Goal: Transaction & Acquisition: Purchase product/service

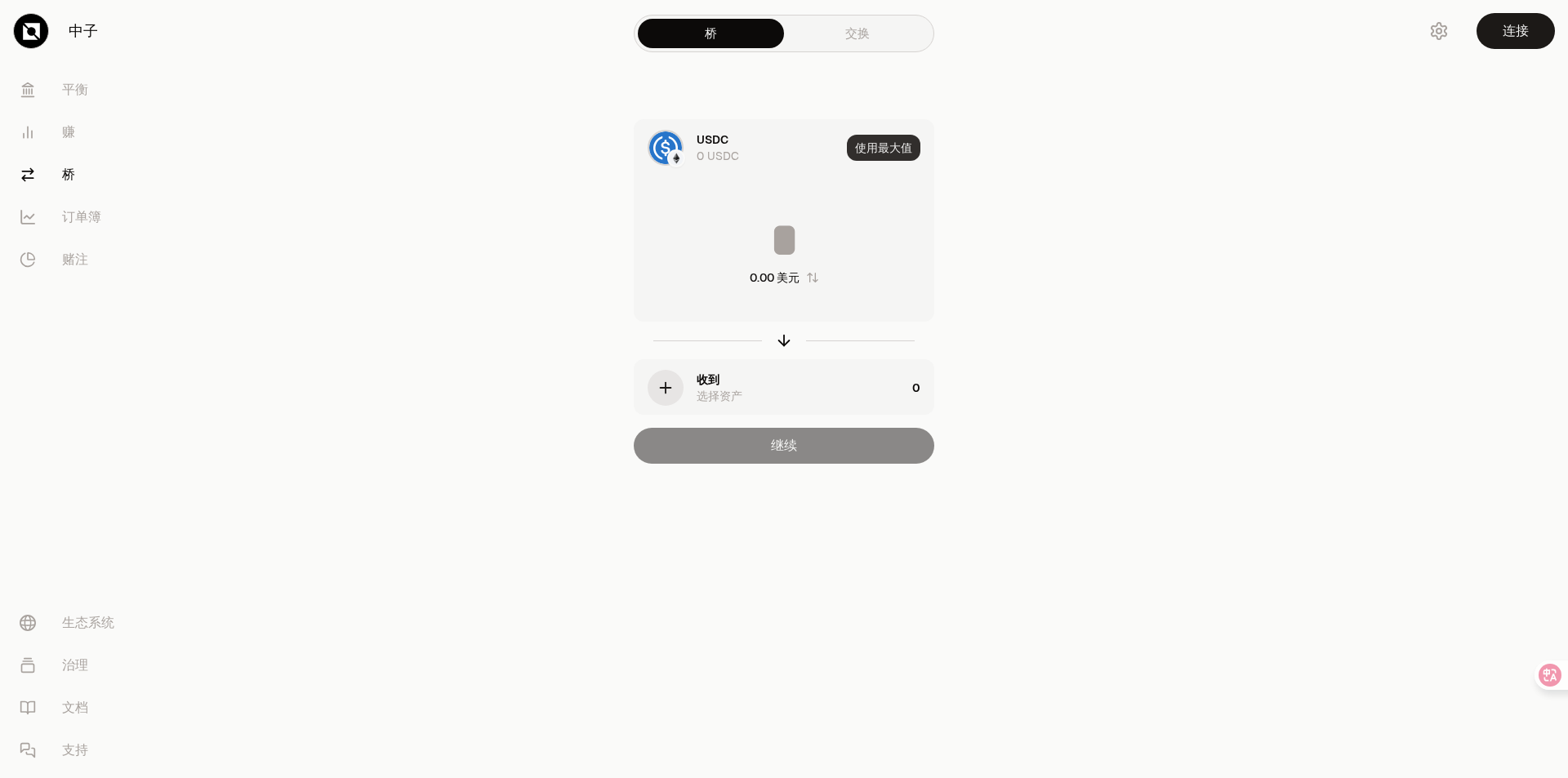
click at [890, 144] on font "使用最大值" at bounding box center [883, 147] width 57 height 15
type input "*"
click at [768, 390] on div "收到 选择资产" at bounding box center [800, 388] width 209 height 33
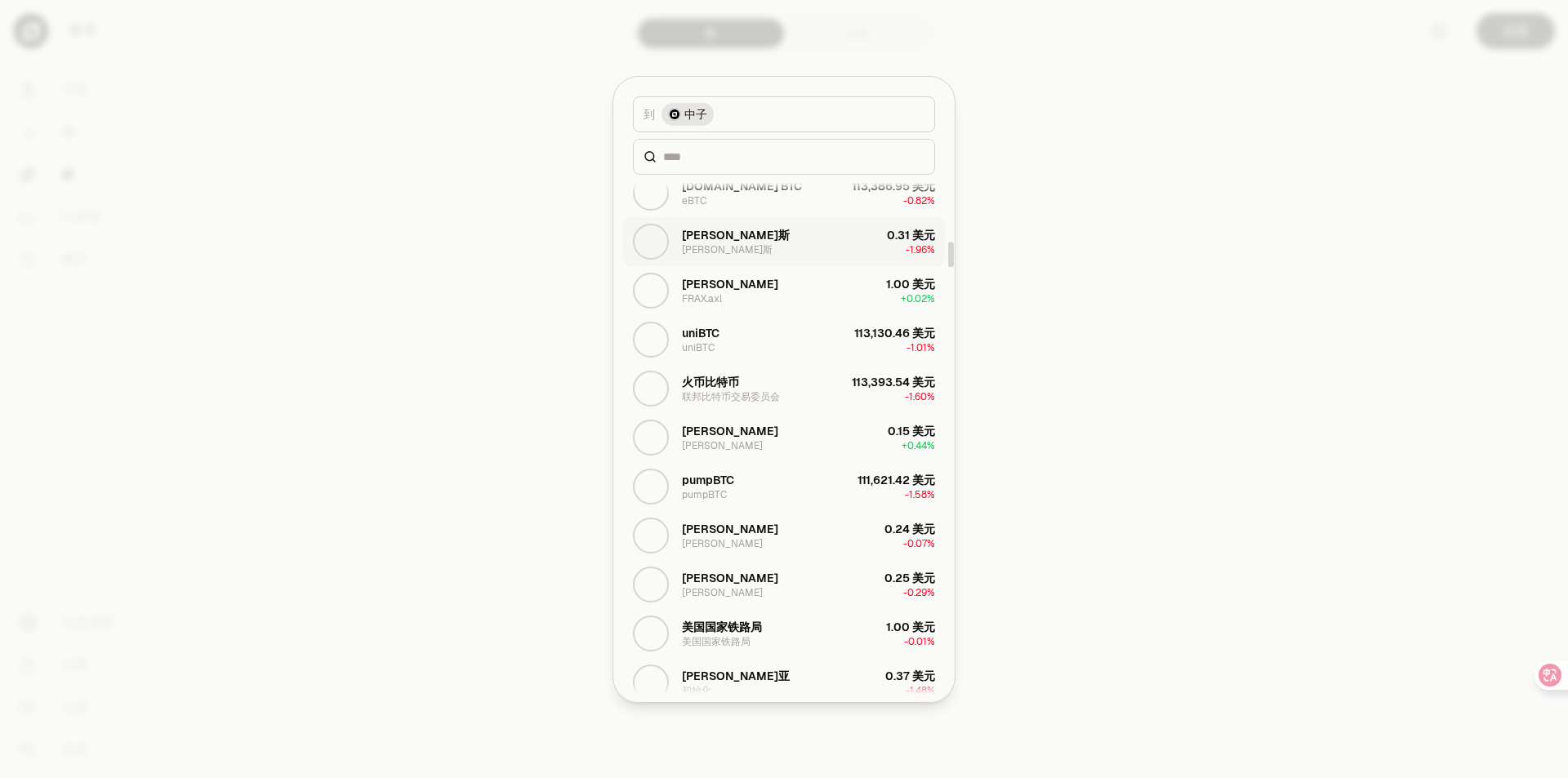
scroll to position [1307, 0]
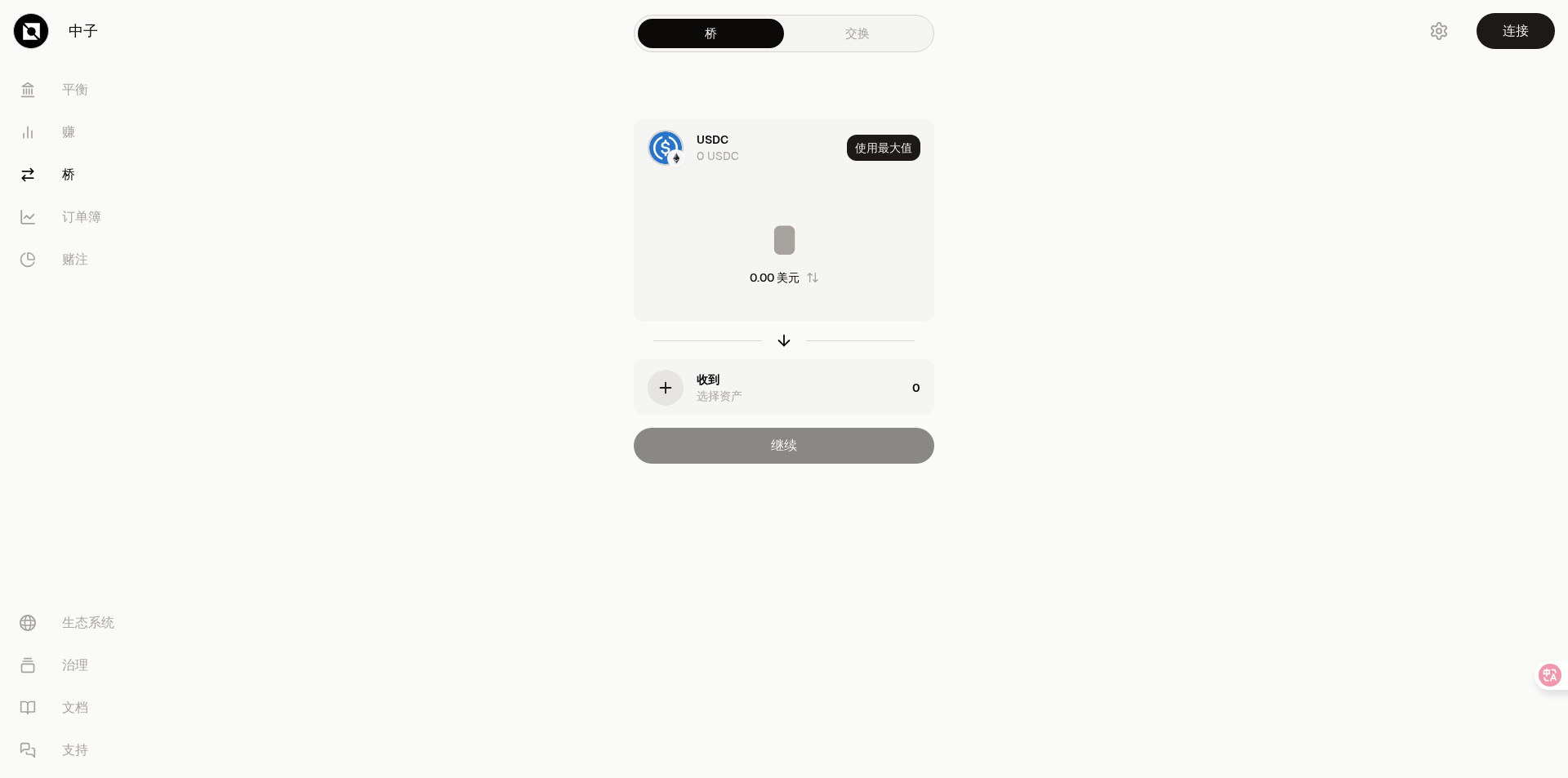
click at [873, 36] on link "交换" at bounding box center [857, 33] width 147 height 29
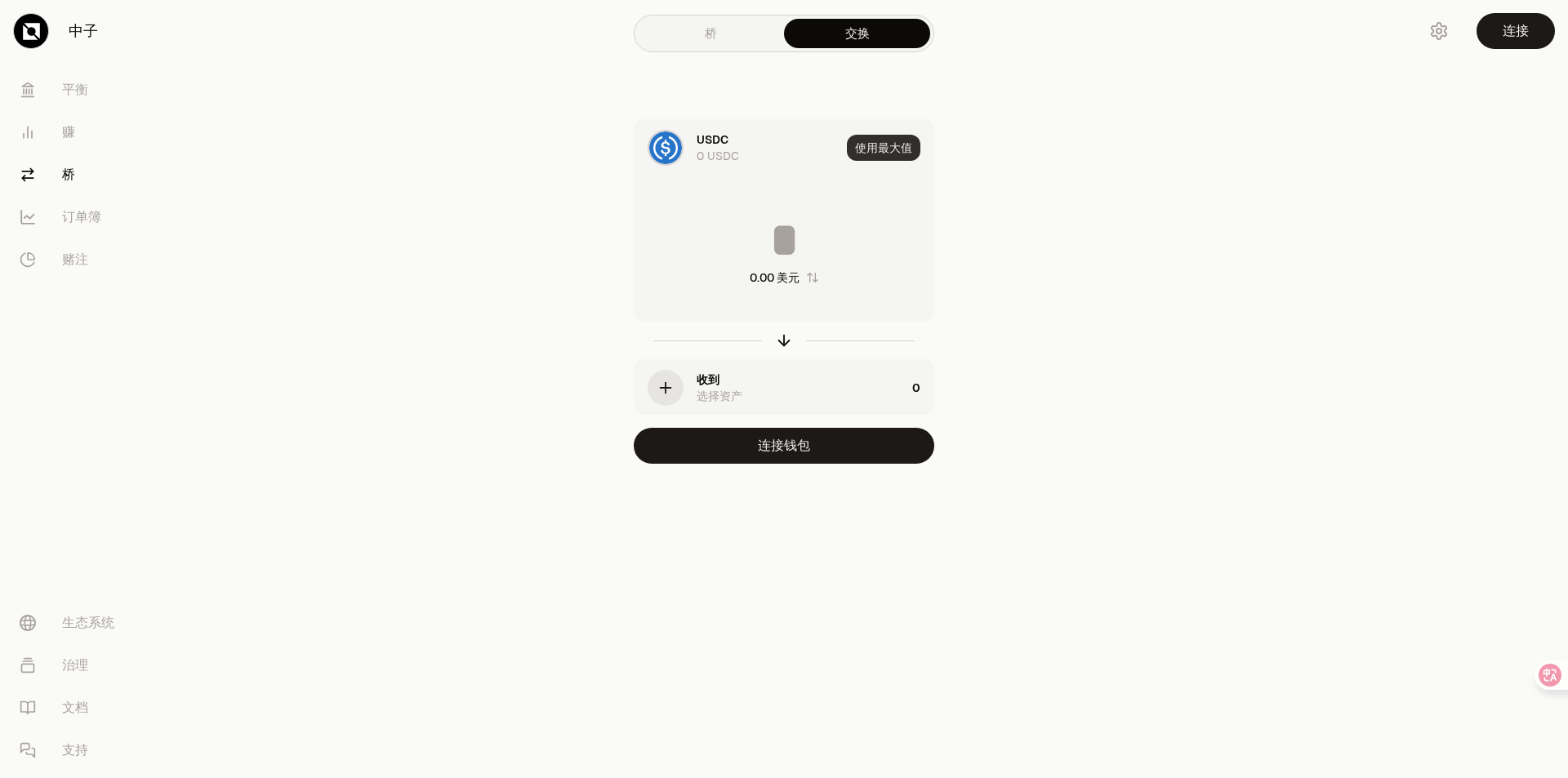
click at [883, 152] on font "使用最大值" at bounding box center [883, 147] width 57 height 15
type input "*"
click at [807, 386] on div "收到 选择资产" at bounding box center [800, 388] width 209 height 33
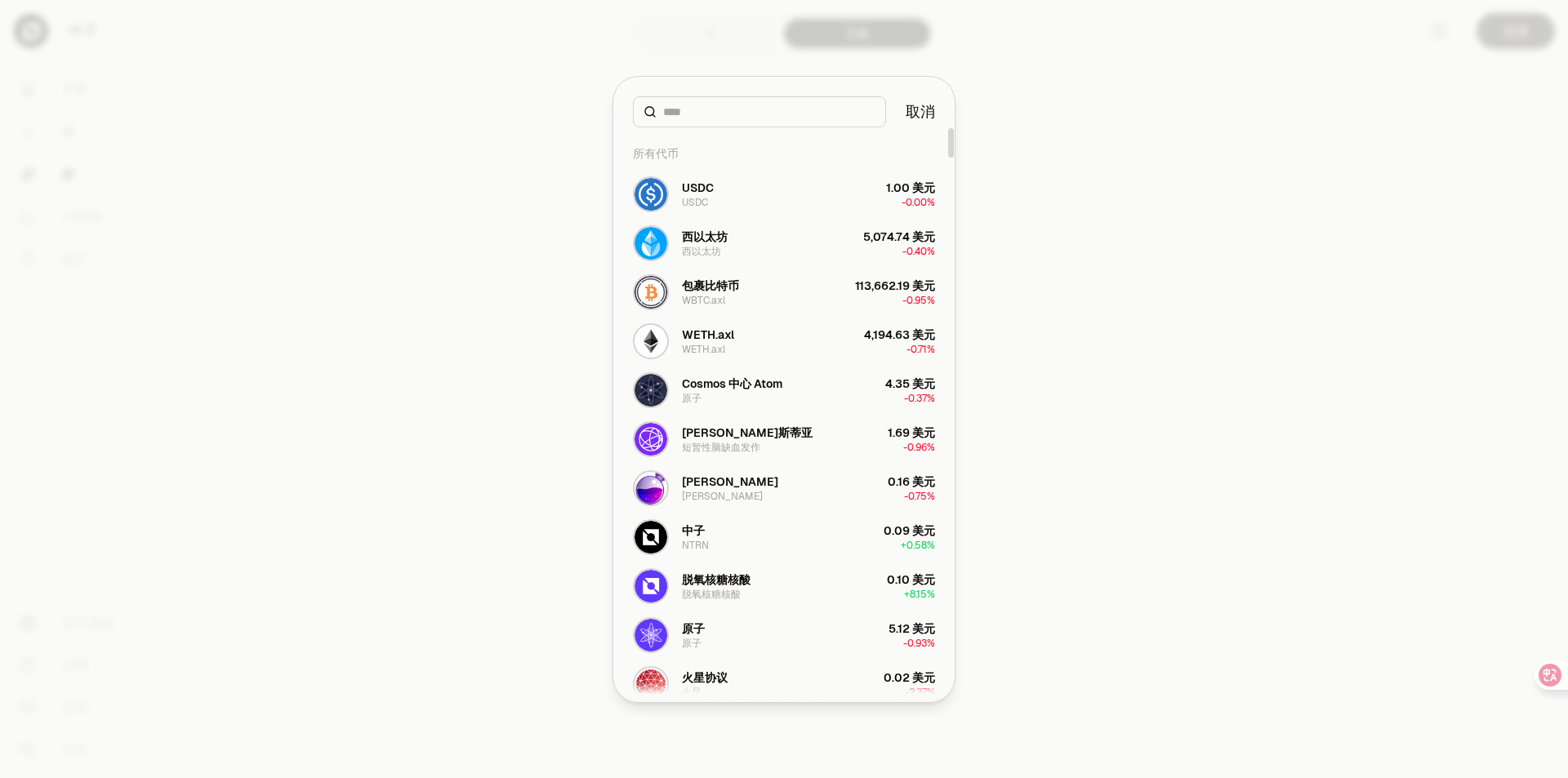
click at [723, 116] on input at bounding box center [768, 112] width 212 height 16
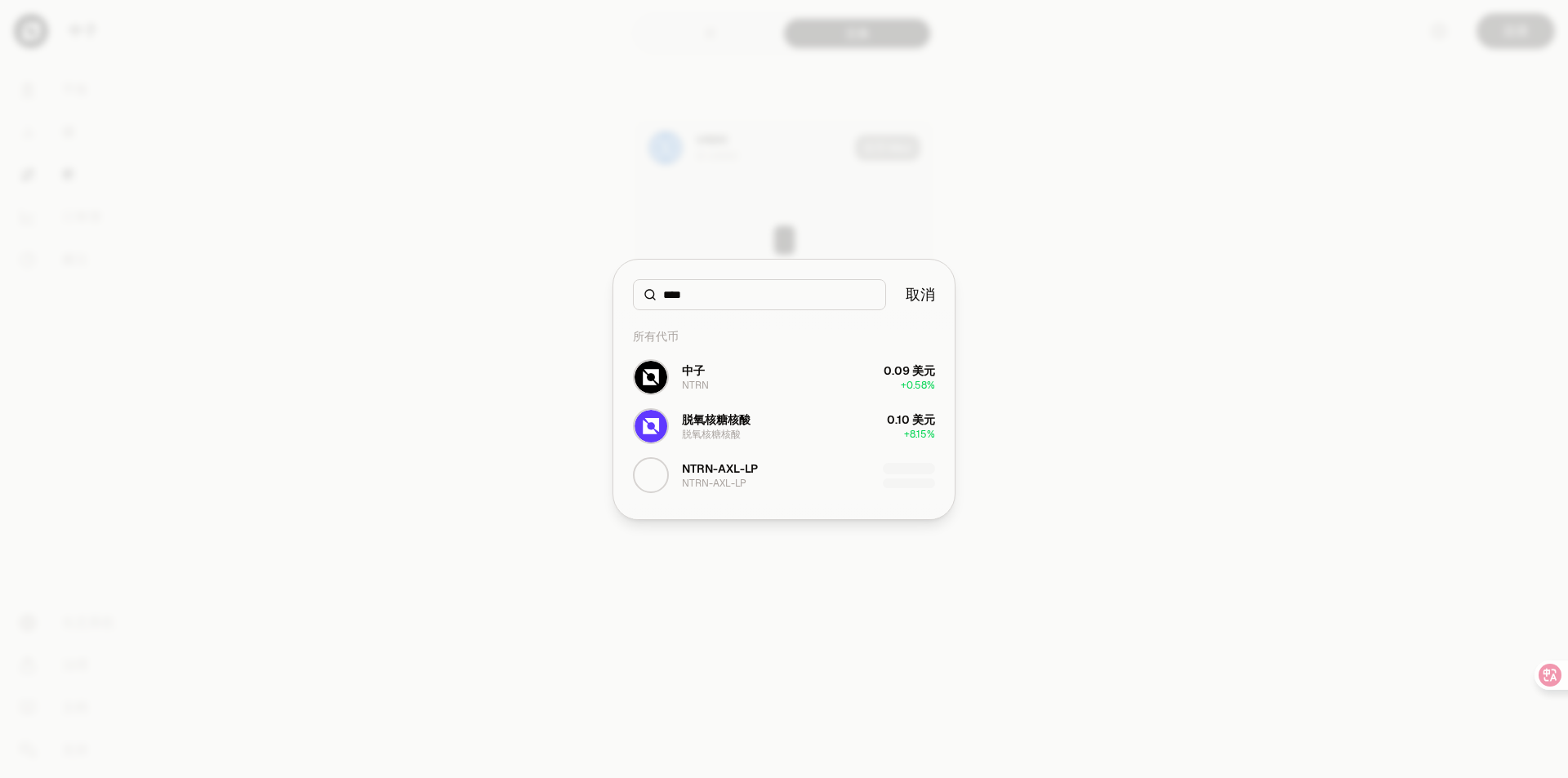
type input "****"
click at [736, 378] on button "中子 NTRN 0.09 美元 + 0.58%" at bounding box center [784, 377] width 322 height 49
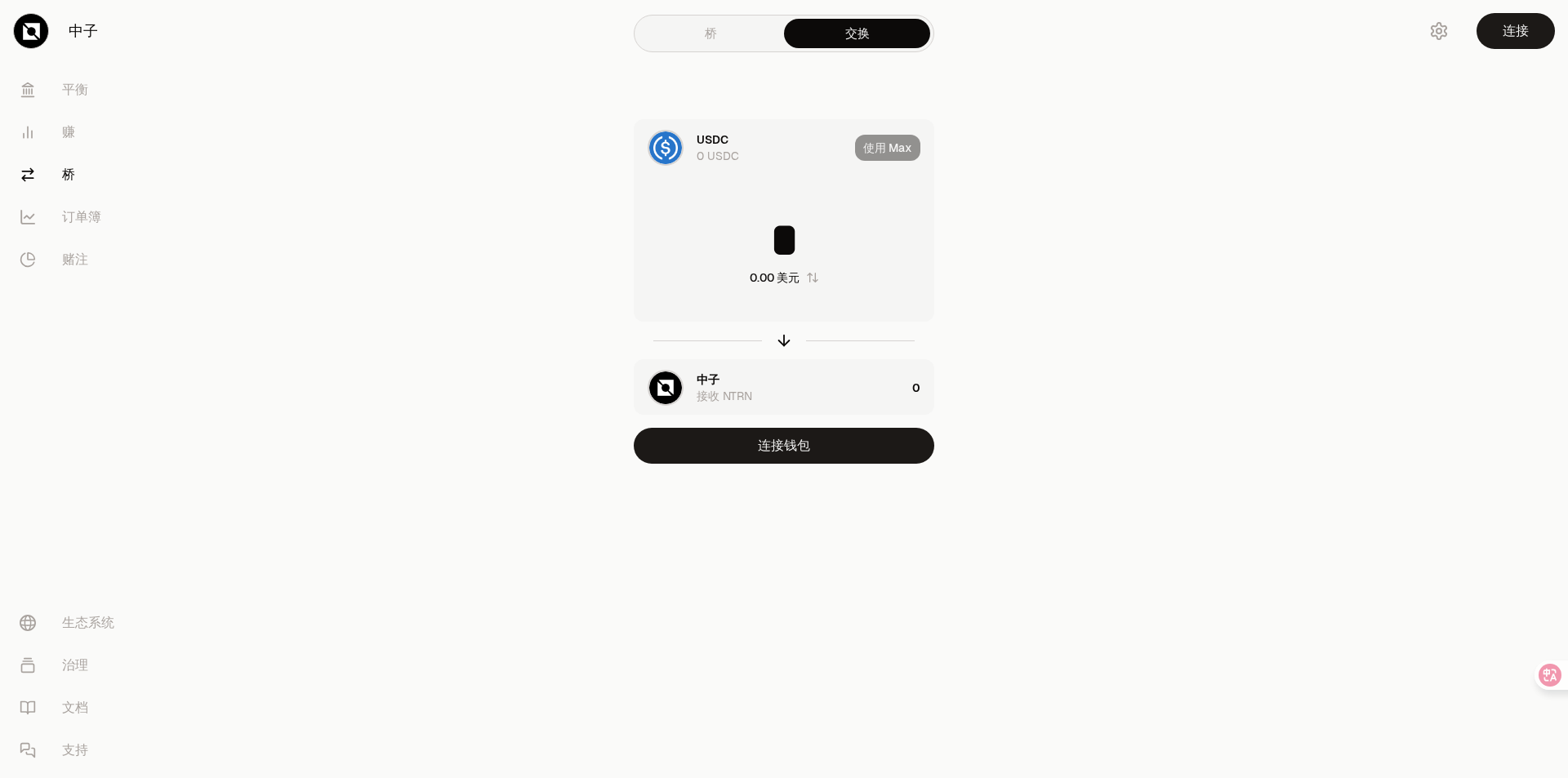
click at [789, 395] on div "中子 接收 NTRN" at bounding box center [800, 388] width 209 height 33
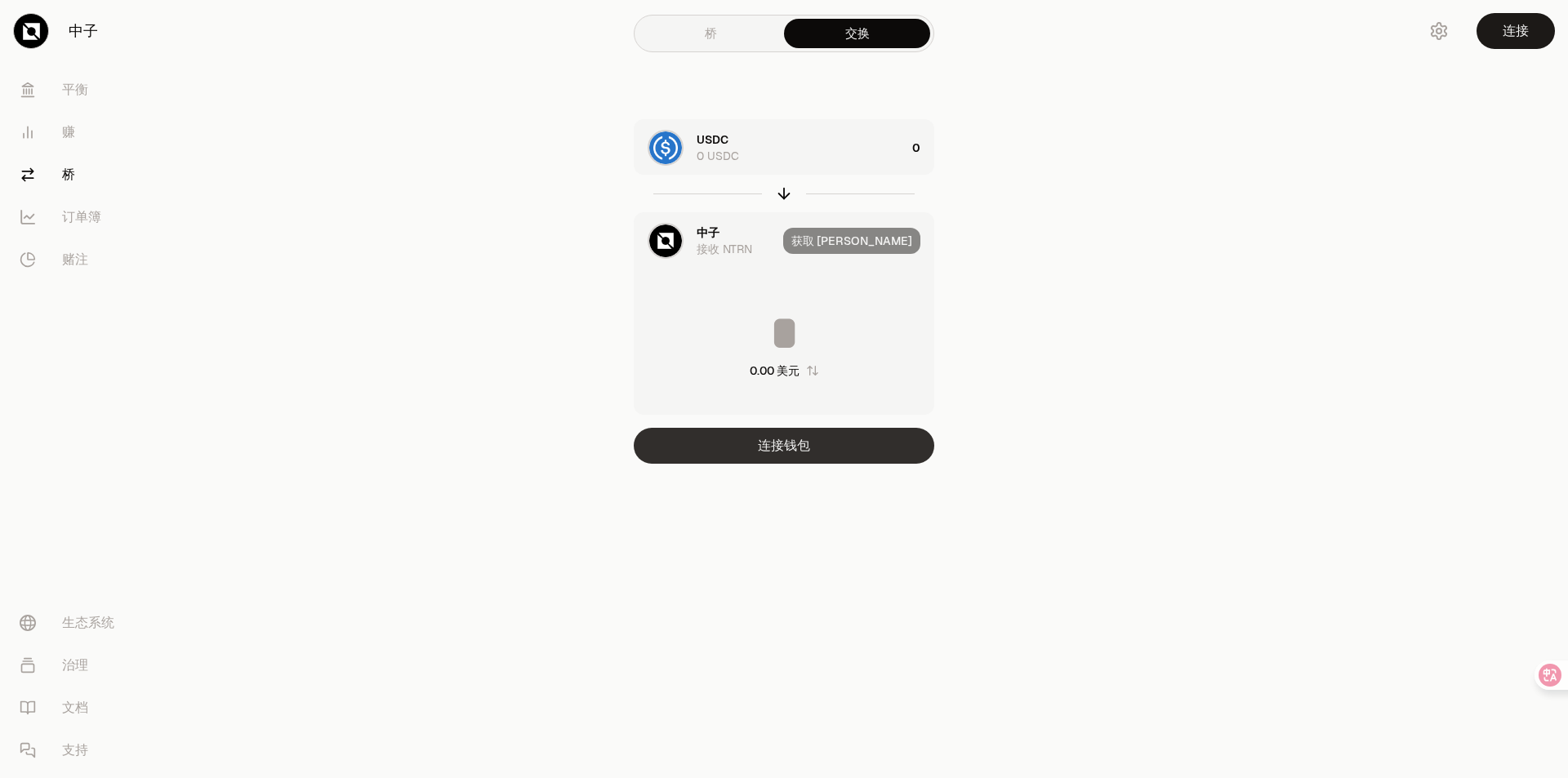
click at [812, 449] on button "连接钱包" at bounding box center [784, 445] width 301 height 36
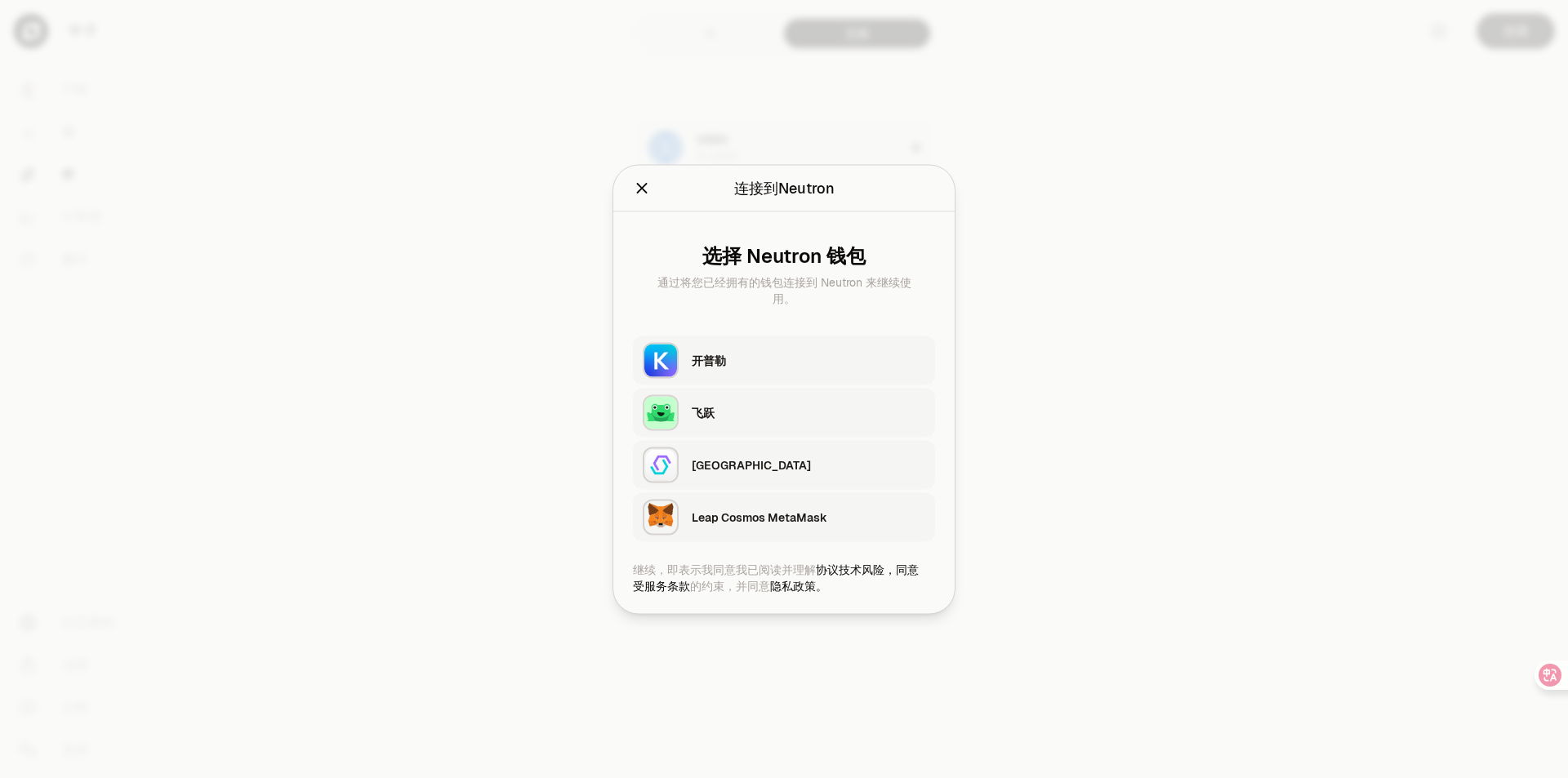
click at [809, 371] on div "开普勒" at bounding box center [808, 360] width 234 height 24
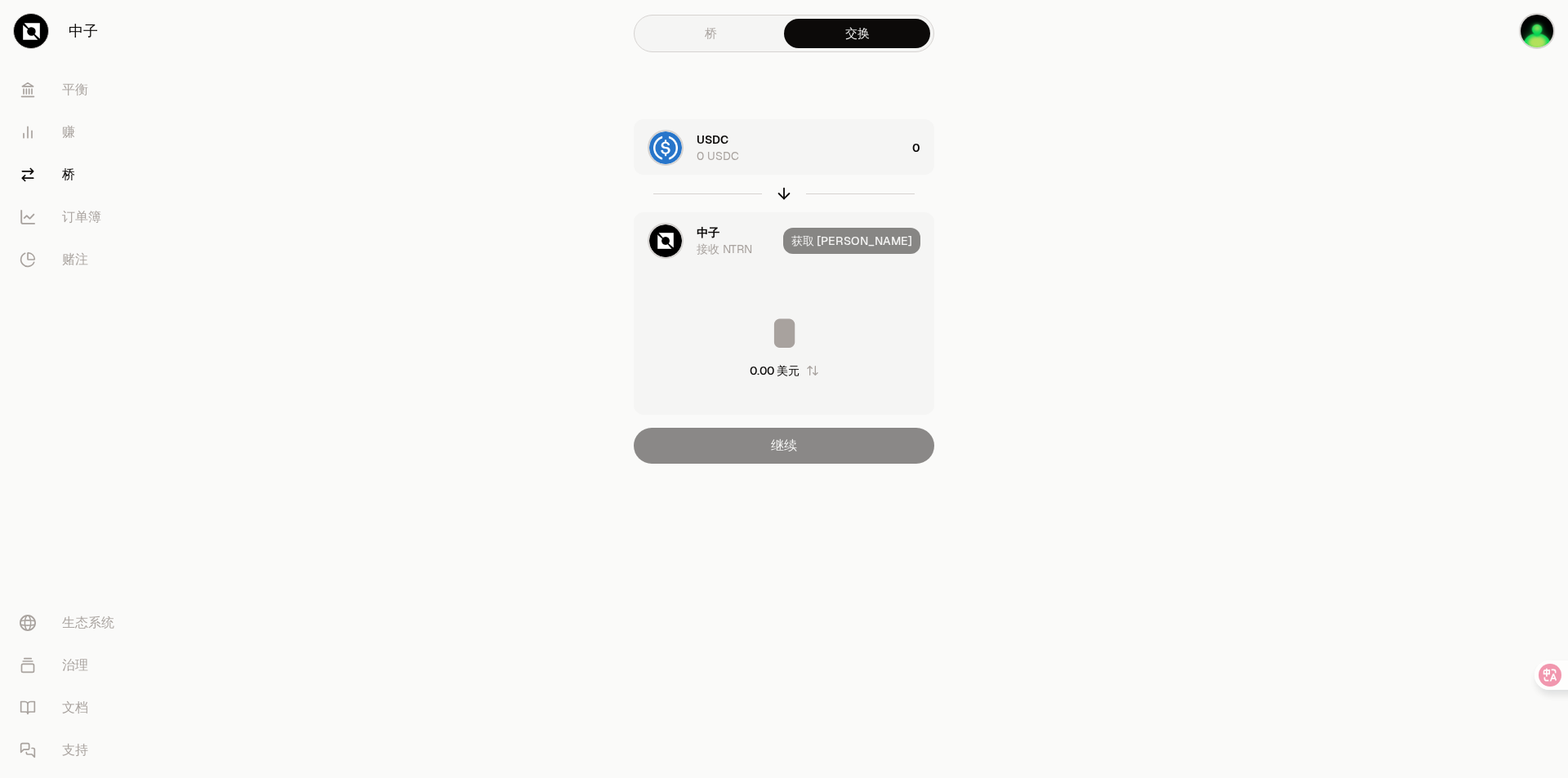
click at [1094, 363] on section "桥 交换 USDC 0 USDC 0 中子 接收 NTRN 获取 Max 0.00 美元 继续" at bounding box center [784, 264] width 628 height 529
